Goal: Use online tool/utility: Utilize a website feature to perform a specific function

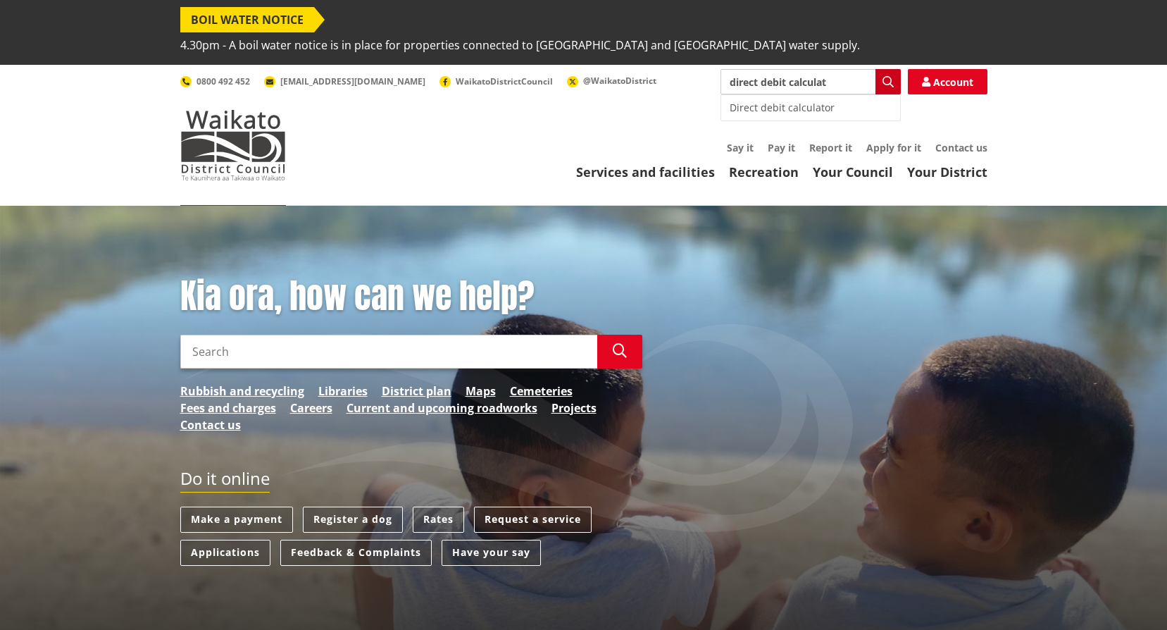
type input "direct debit calculat"
click at [882, 69] on button "Search" at bounding box center [887, 81] width 25 height 25
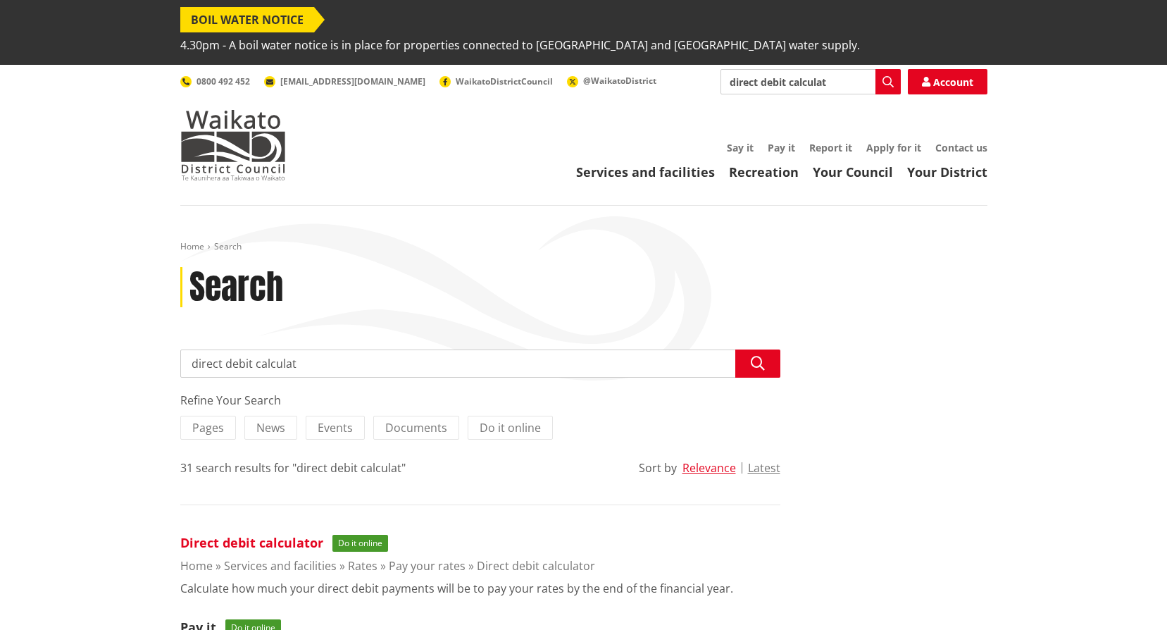
click at [258, 534] on link "Direct debit calculator" at bounding box center [251, 542] width 143 height 17
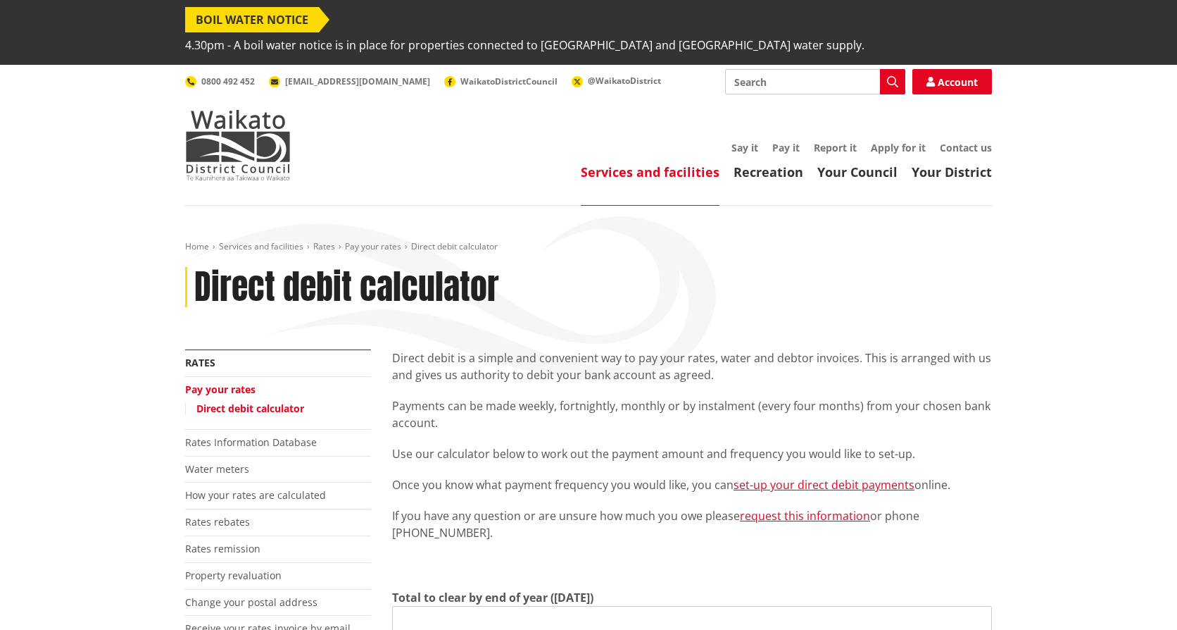
type input "0.00"
type input "2025-10-06"
type input "2026-06-30"
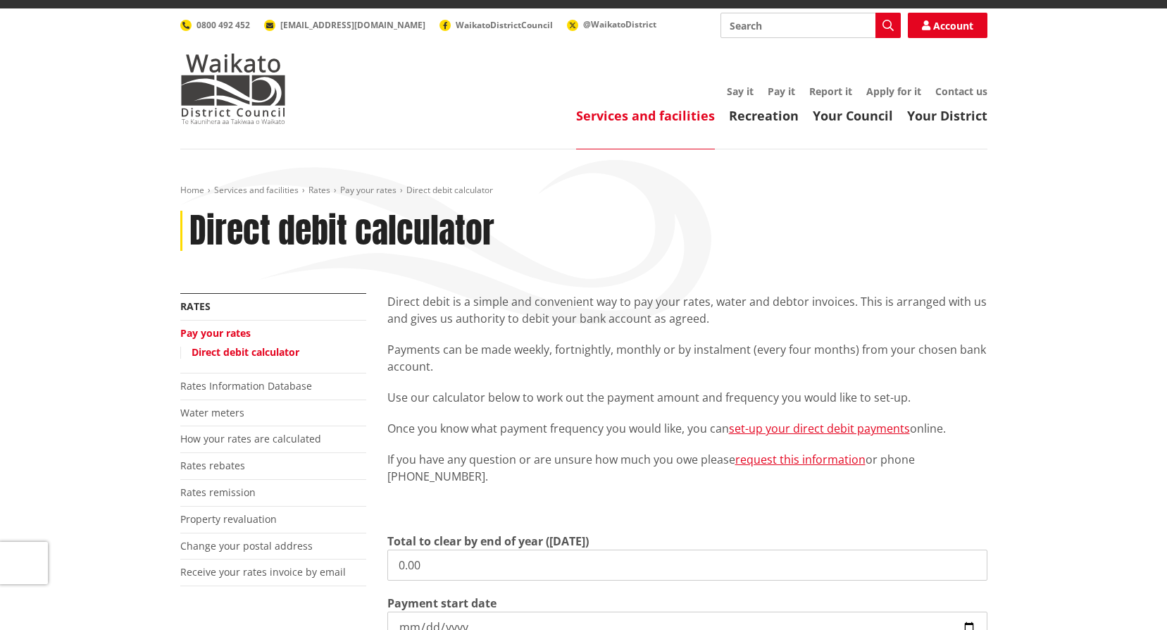
scroll to position [141, 0]
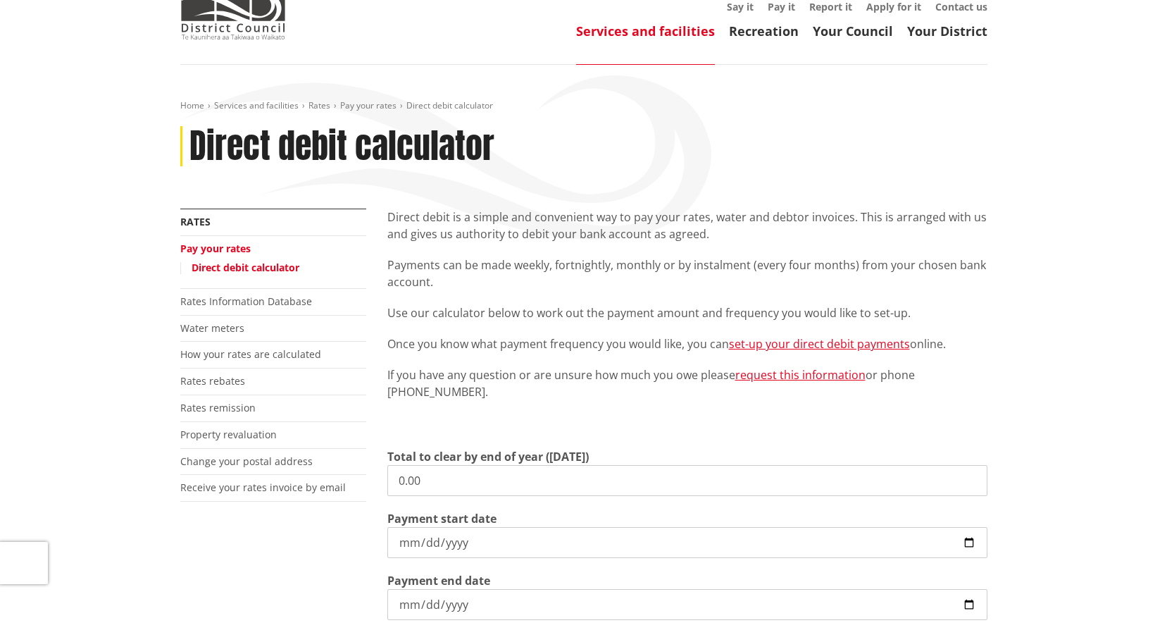
drag, startPoint x: 445, startPoint y: 453, endPoint x: 122, endPoint y: 399, distance: 327.6
click at [149, 413] on div "Home Services and facilities Rates Pay your rates Direct debit calculator Direc…" at bounding box center [583, 454] width 1167 height 779
type input "1,180.00"
click at [406, 527] on input "2025-10-06" at bounding box center [687, 542] width 600 height 31
type input "2025-10-08"
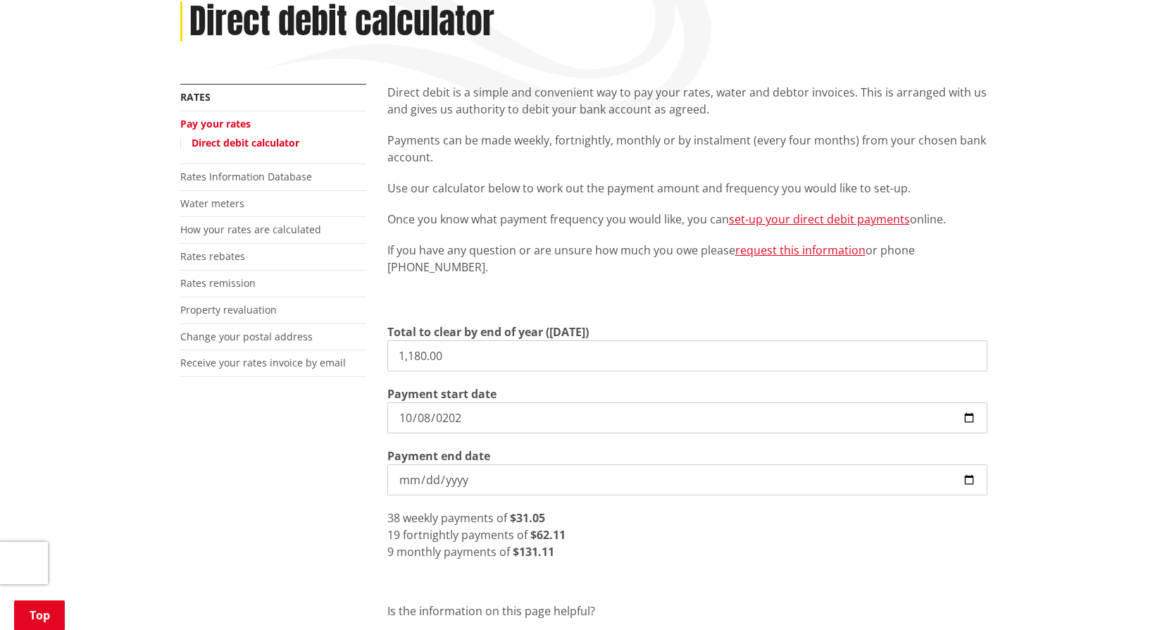
scroll to position [282, 0]
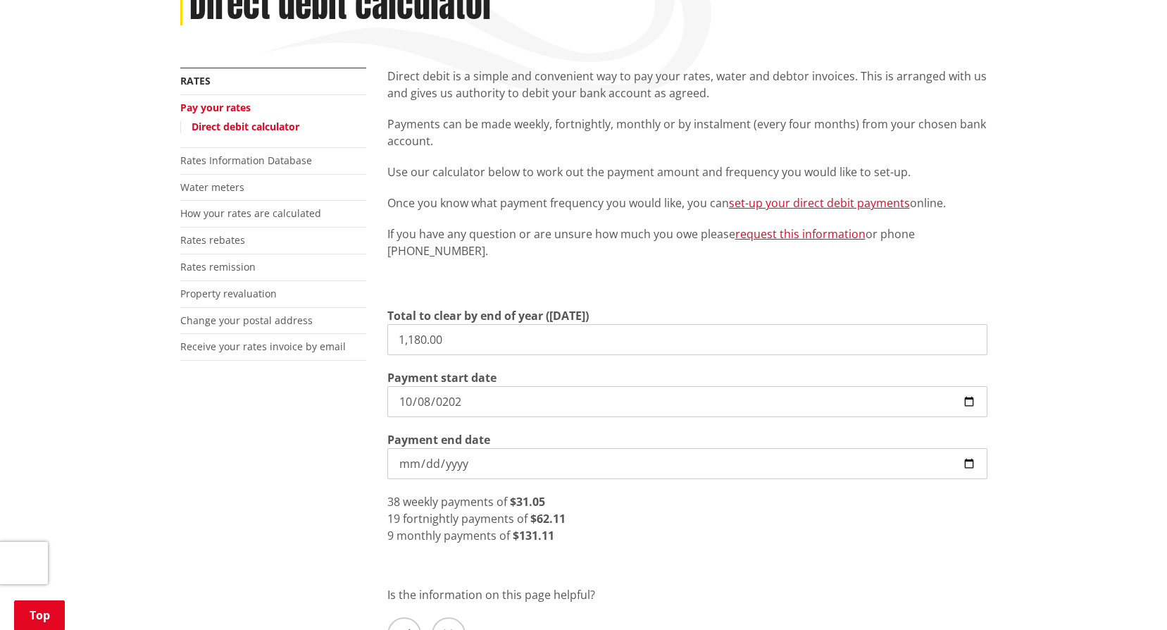
click at [363, 512] on div "More from this section Rates Pay your rates Direct debit calculator Rates Infor…" at bounding box center [584, 390] width 828 height 644
